Goal: Communication & Community: Share content

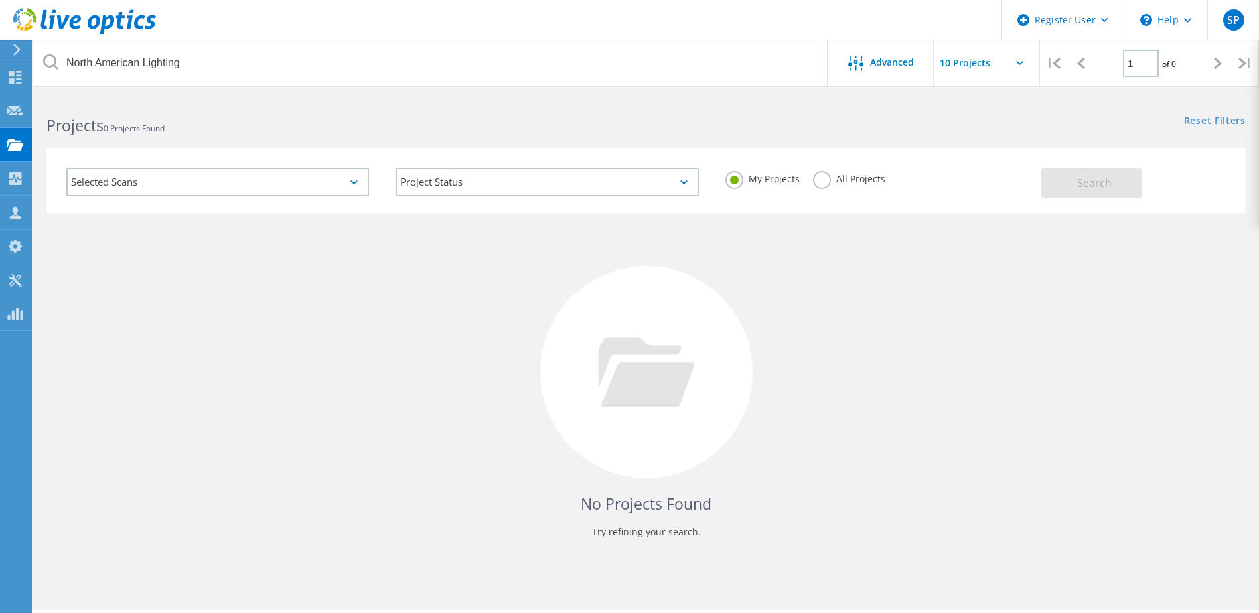
click at [823, 179] on label "All Projects" at bounding box center [849, 177] width 72 height 13
click at [0, 0] on input "All Projects" at bounding box center [0, 0] width 0 height 0
click at [1102, 180] on span "Search" at bounding box center [1094, 183] width 35 height 15
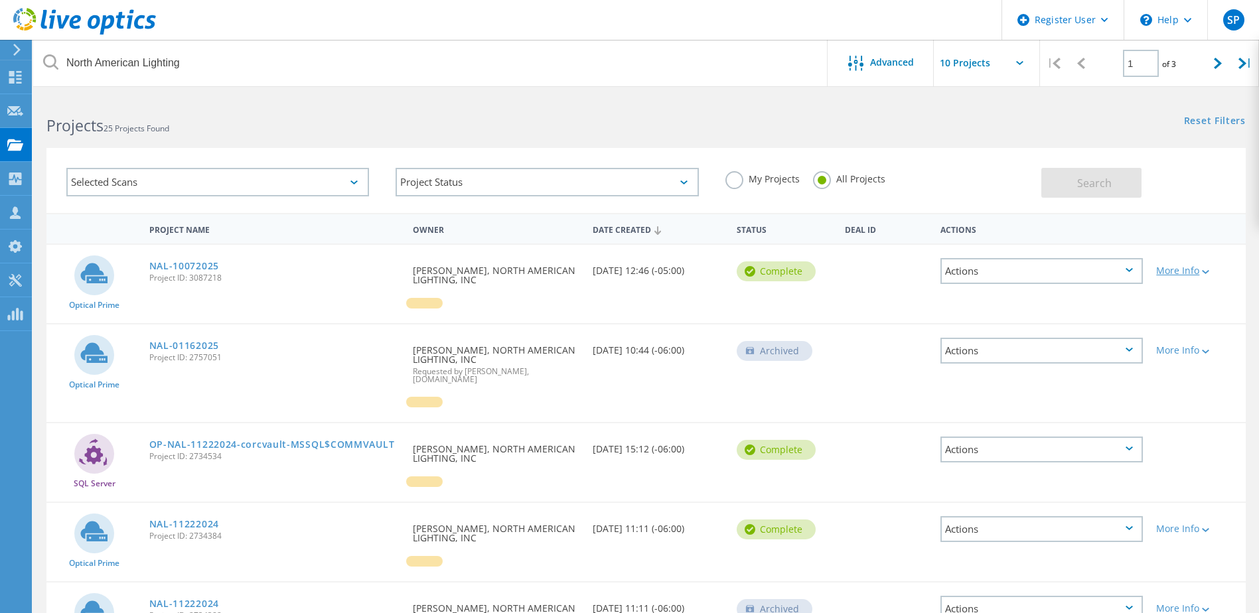
click at [1182, 271] on div "More Info" at bounding box center [1197, 270] width 83 height 9
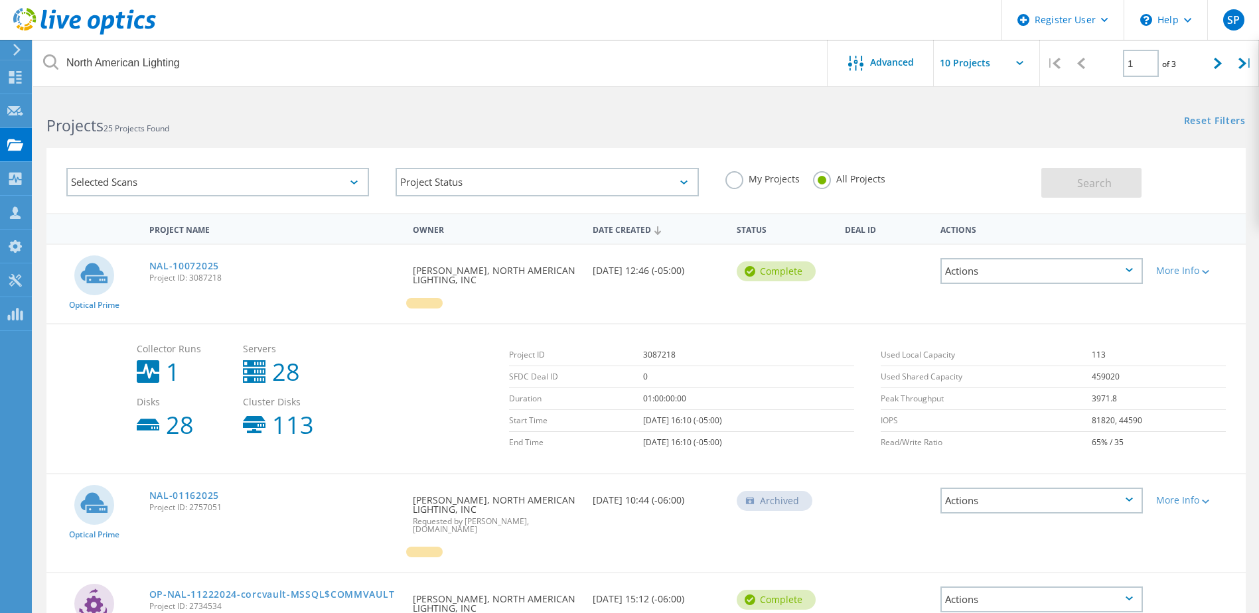
click at [1059, 273] on div "Actions" at bounding box center [1041, 271] width 202 height 26
click at [1011, 280] on div "Share" at bounding box center [1042, 281] width 200 height 21
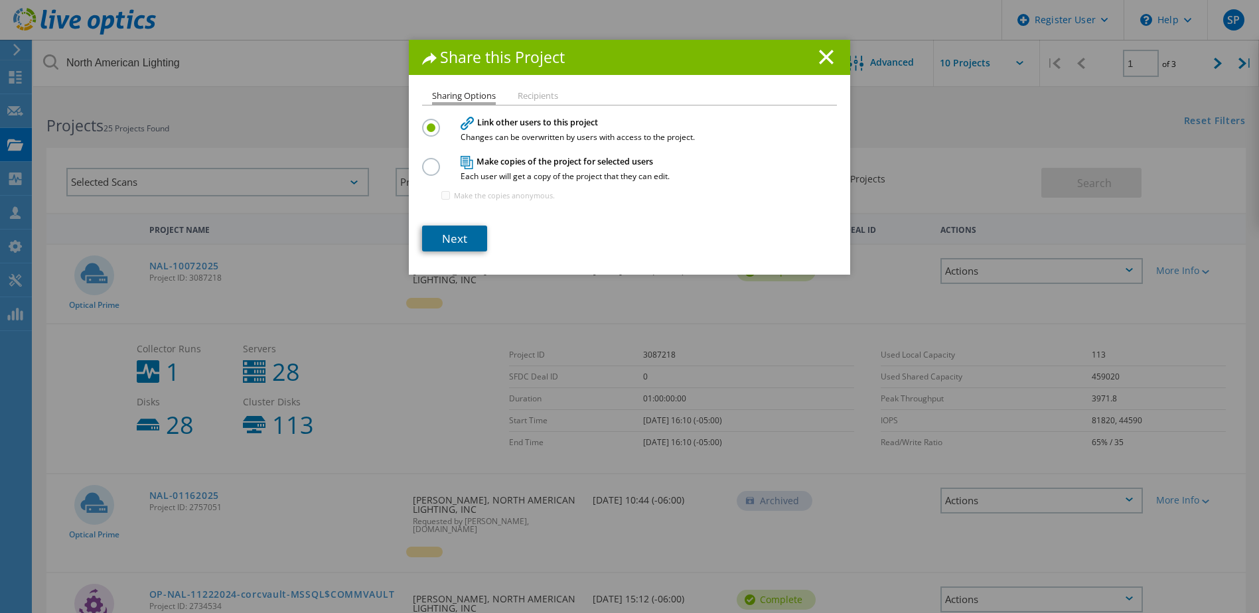
click at [443, 234] on link "Next" at bounding box center [454, 239] width 65 height 26
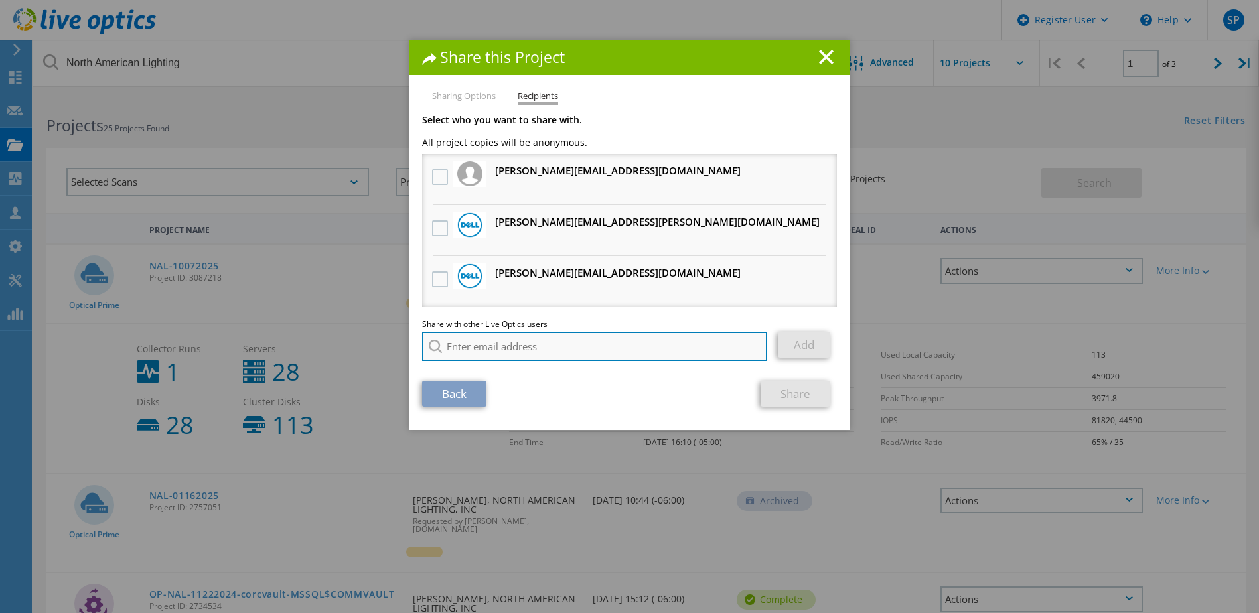
click at [468, 343] on input "search" at bounding box center [594, 346] width 345 height 29
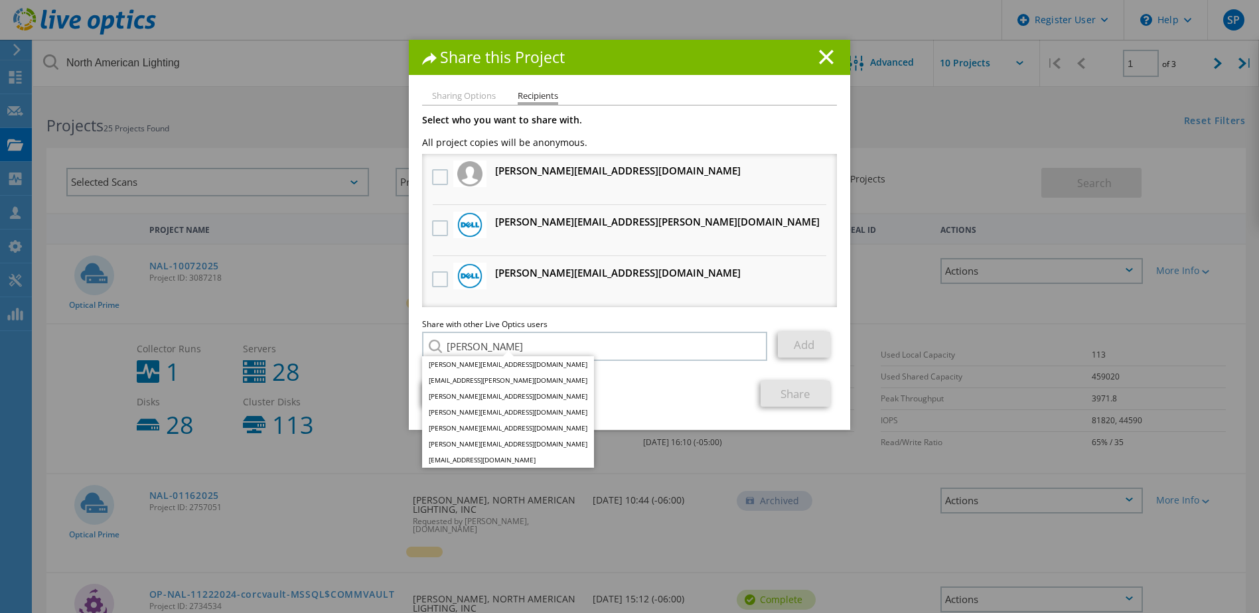
click at [652, 389] on div "Back Share" at bounding box center [629, 394] width 415 height 26
click at [609, 376] on section "Select who you want to share with. All project copies will be anonymous. [PERSO…" at bounding box center [629, 260] width 415 height 291
click at [497, 342] on input "[PERSON_NAME]" at bounding box center [594, 346] width 345 height 29
drag, startPoint x: 497, startPoint y: 342, endPoint x: 425, endPoint y: 342, distance: 72.3
click at [425, 342] on div "[PERSON_NAME] [PERSON_NAME][EMAIL_ADDRESS][DOMAIN_NAME] [PERSON_NAME][EMAIL_ADD…" at bounding box center [595, 346] width 346 height 29
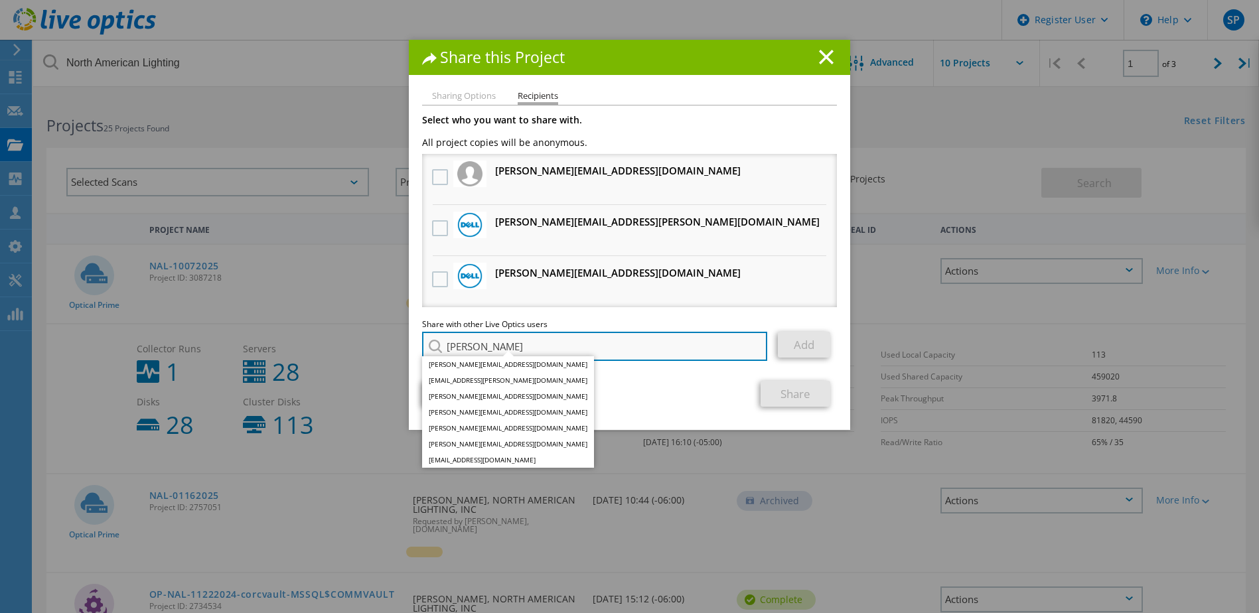
paste input "[PERSON_NAME][EMAIL_ADDRESS][DOMAIN_NAME]"
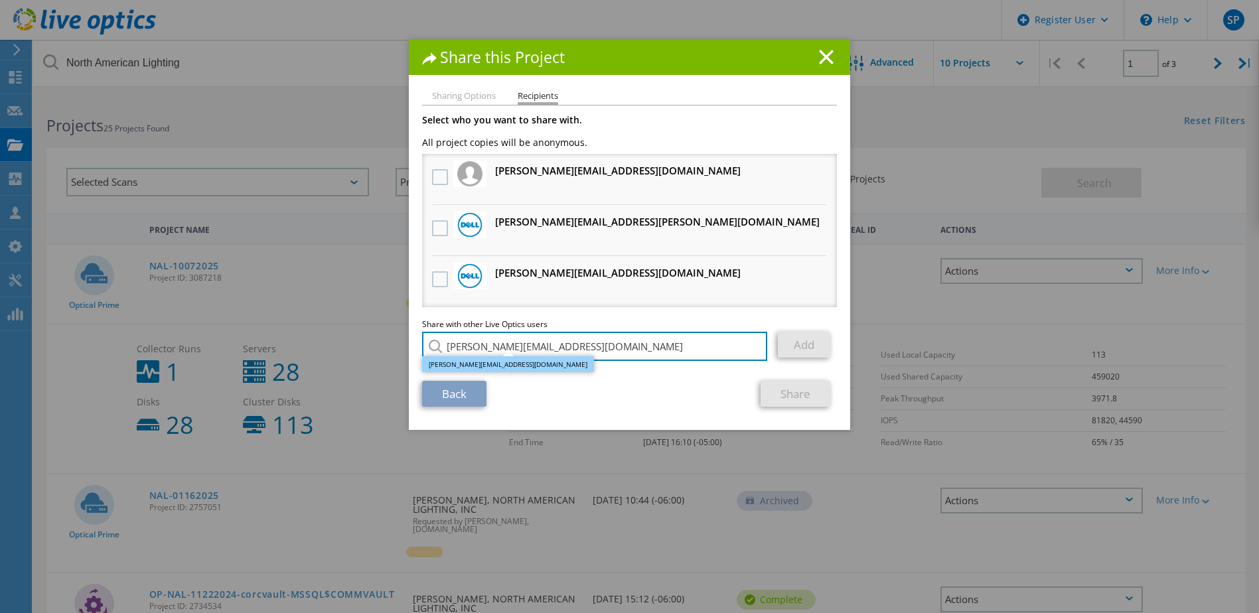
type input "[PERSON_NAME][EMAIL_ADDRESS][DOMAIN_NAME]"
click at [486, 362] on li "[PERSON_NAME][EMAIL_ADDRESS][DOMAIN_NAME]" at bounding box center [508, 364] width 172 height 16
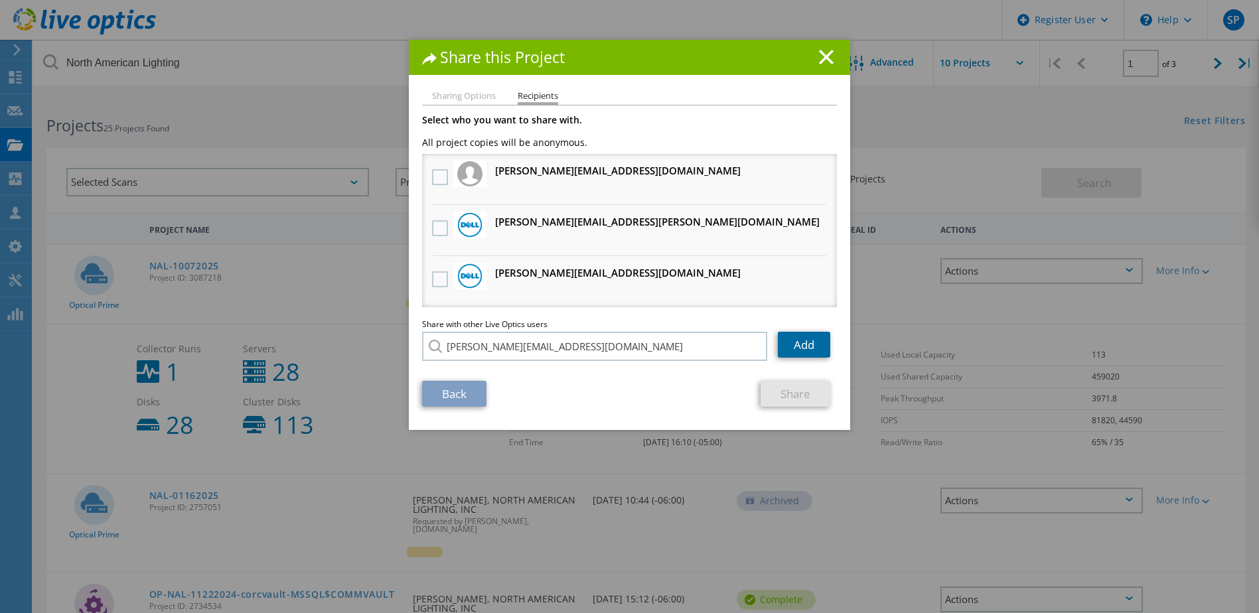
click at [790, 340] on link "Add" at bounding box center [804, 345] width 52 height 26
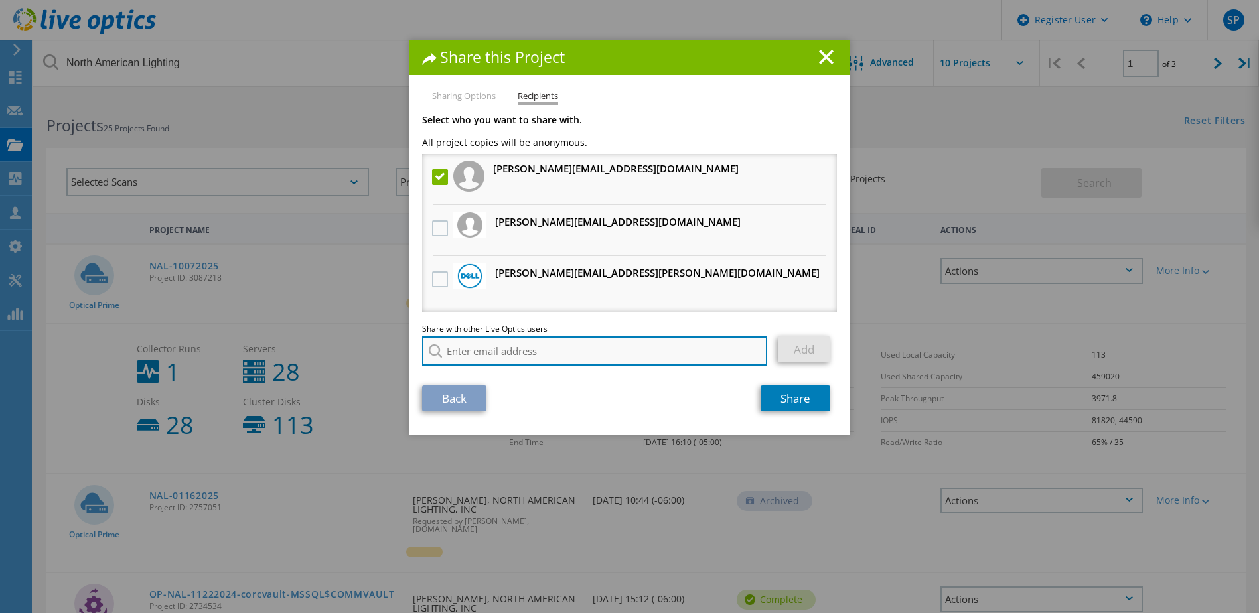
click at [539, 351] on input "search" at bounding box center [594, 350] width 345 height 29
type input "M"
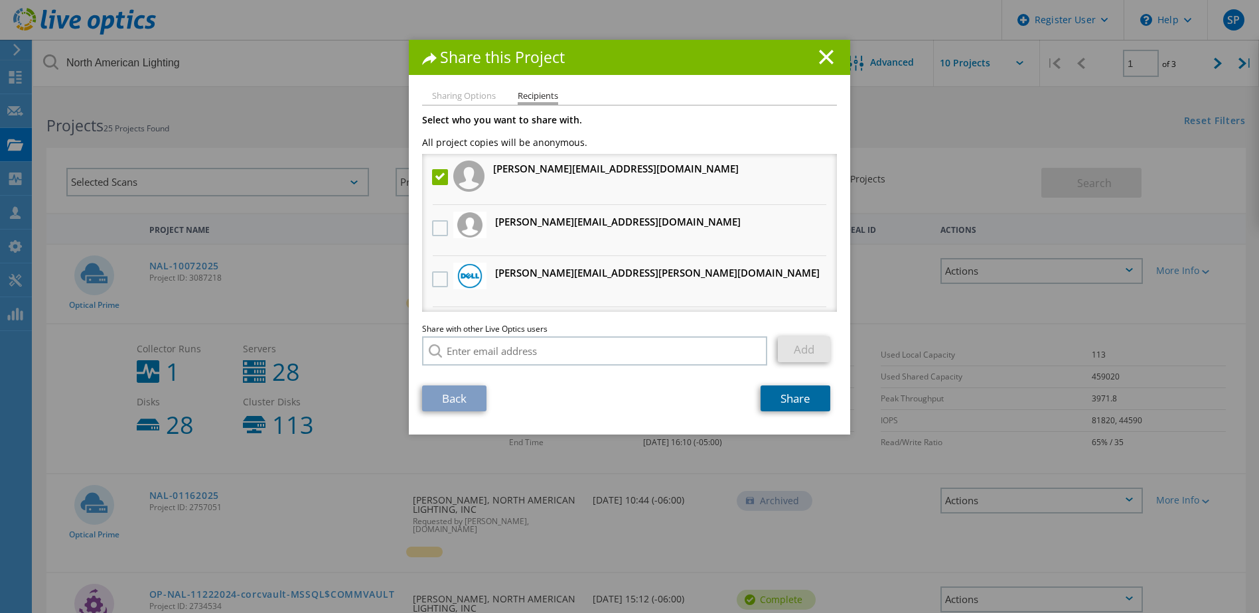
click at [821, 404] on link "Share" at bounding box center [795, 399] width 70 height 26
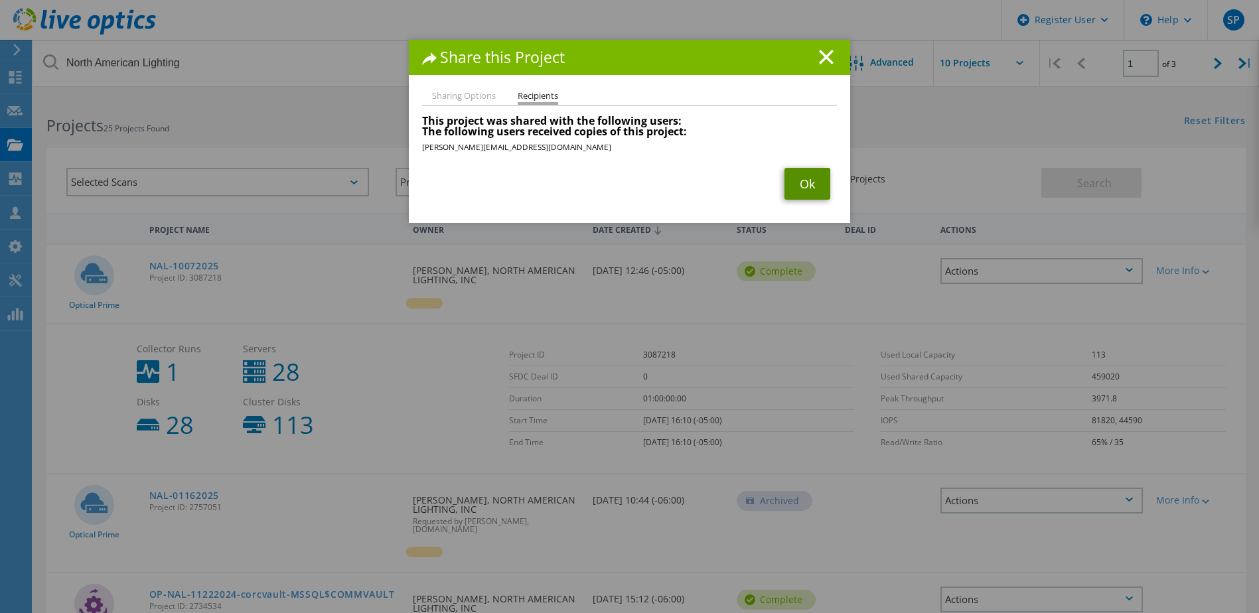
click at [802, 184] on link "Ok" at bounding box center [807, 184] width 46 height 32
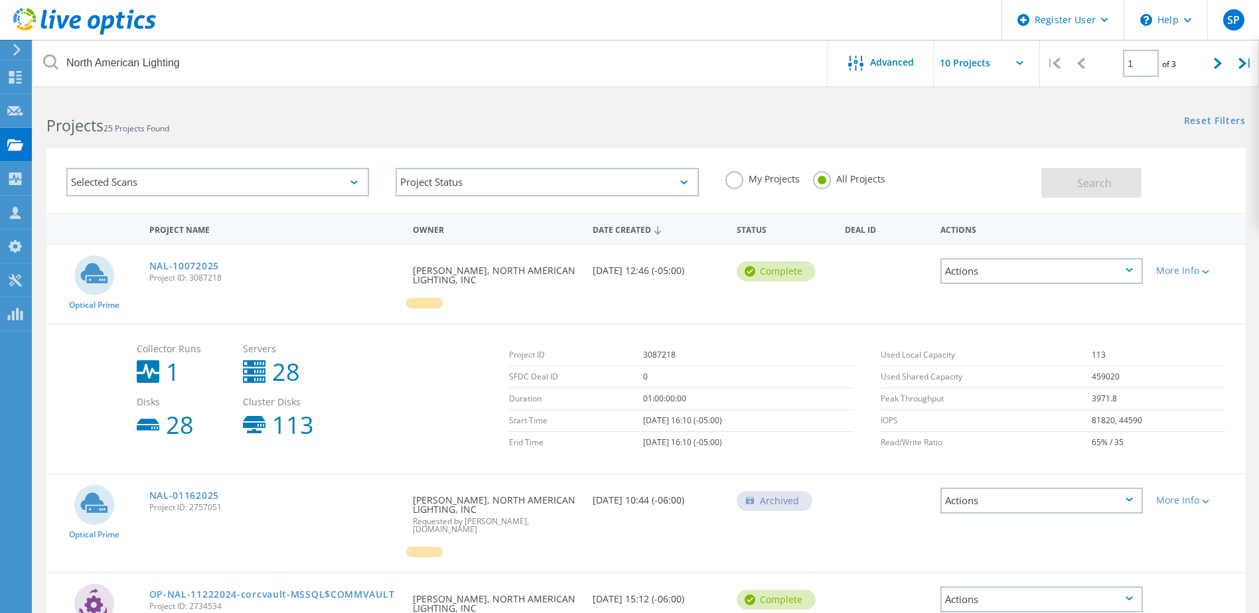
drag, startPoint x: 234, startPoint y: 279, endPoint x: 188, endPoint y: 281, distance: 45.1
click at [188, 281] on span "Project ID: 3087218" at bounding box center [274, 278] width 251 height 8
drag, startPoint x: 188, startPoint y: 281, endPoint x: 198, endPoint y: 280, distance: 9.3
copy span "3087218"
